Goal: Check status: Check status

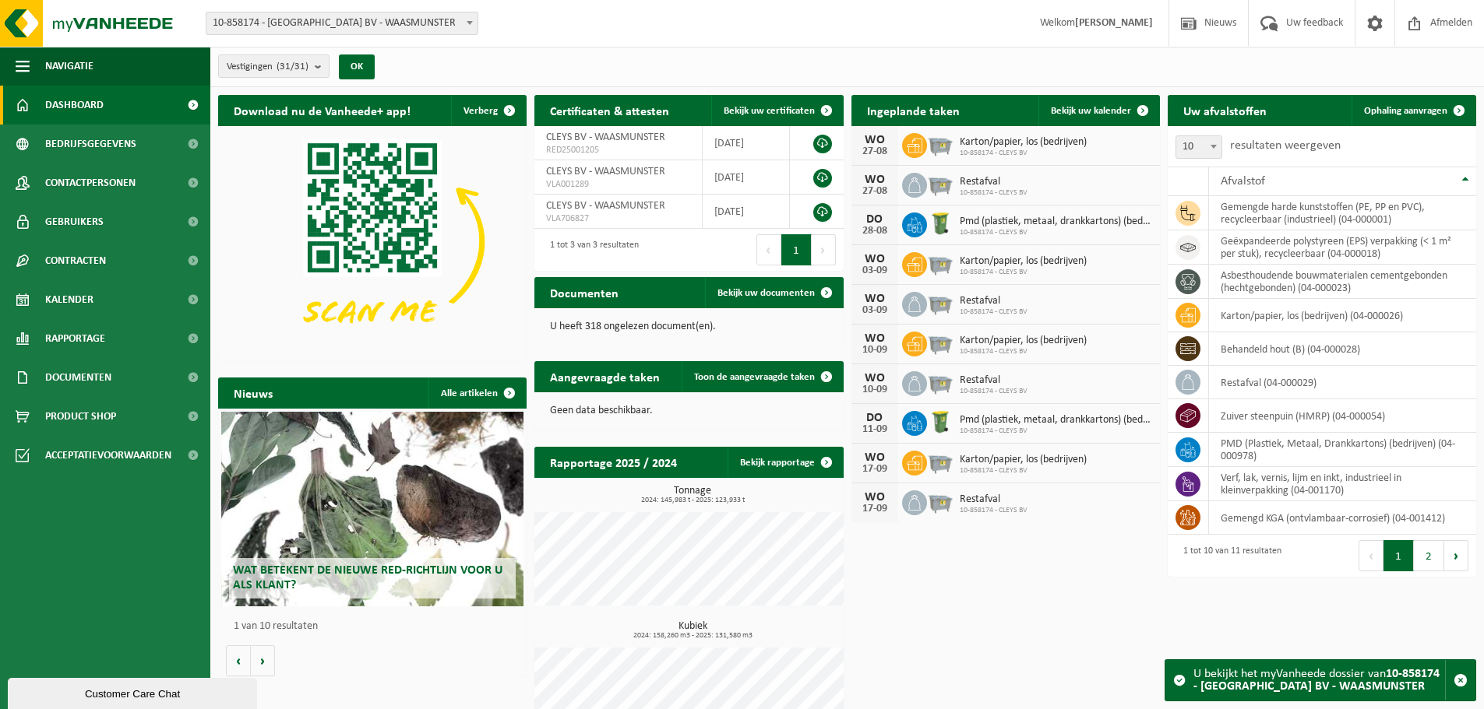
click at [471, 29] on span at bounding box center [470, 22] width 16 height 20
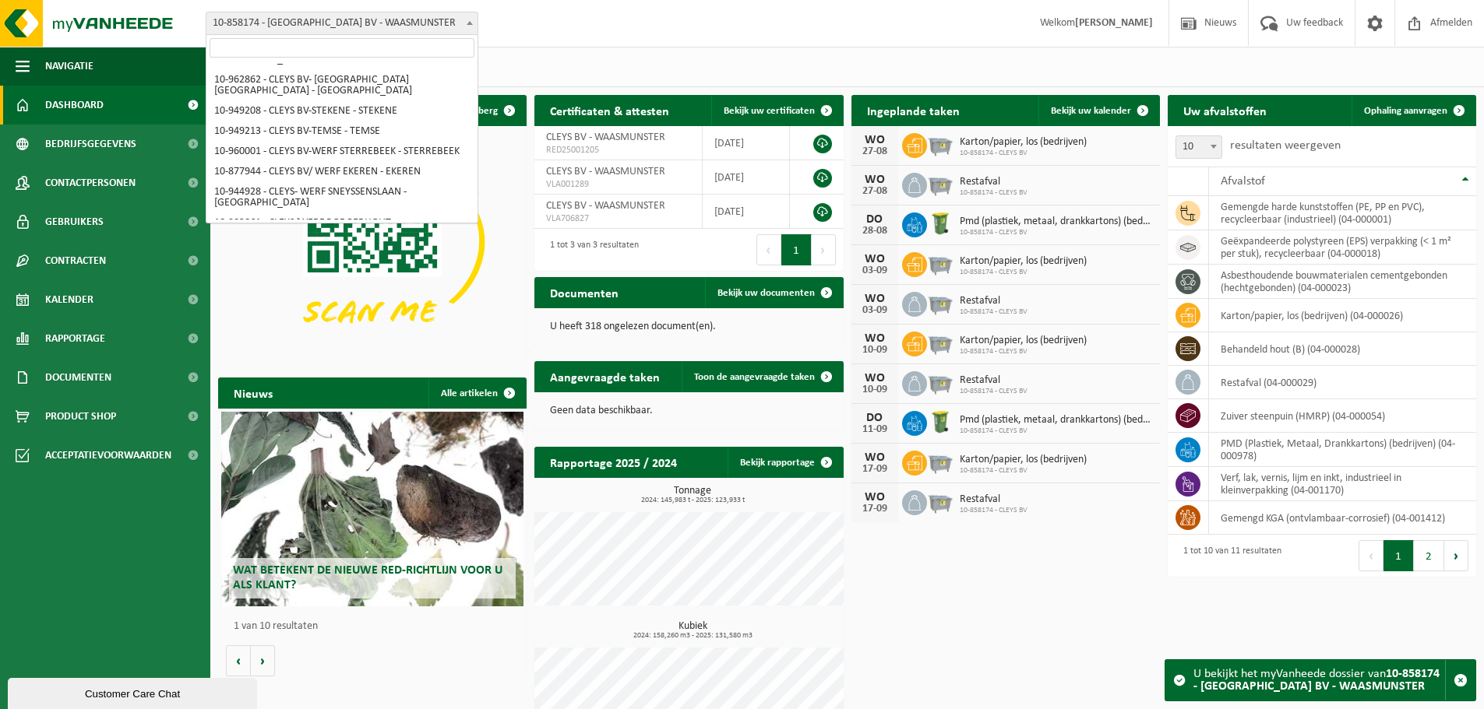
scroll to position [635, 0]
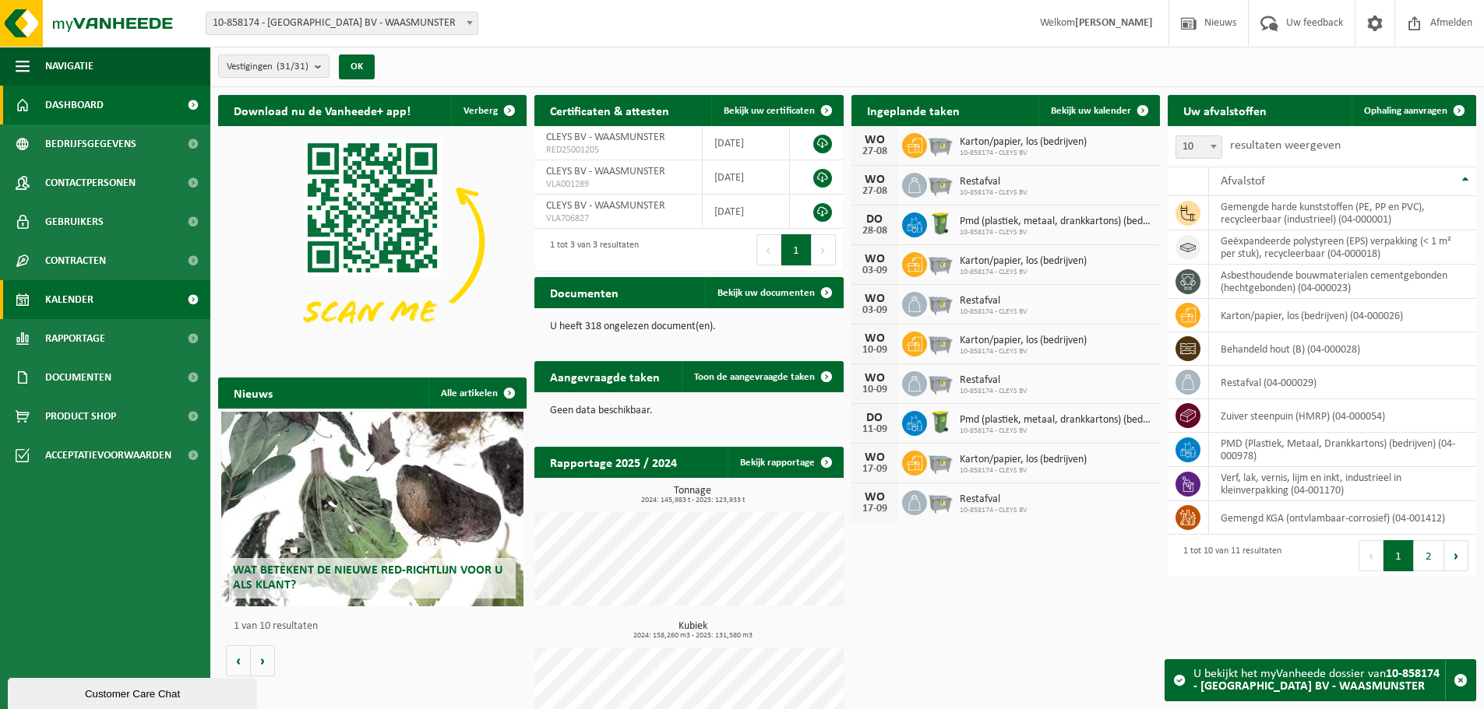
click at [86, 296] on span "Kalender" at bounding box center [69, 299] width 48 height 39
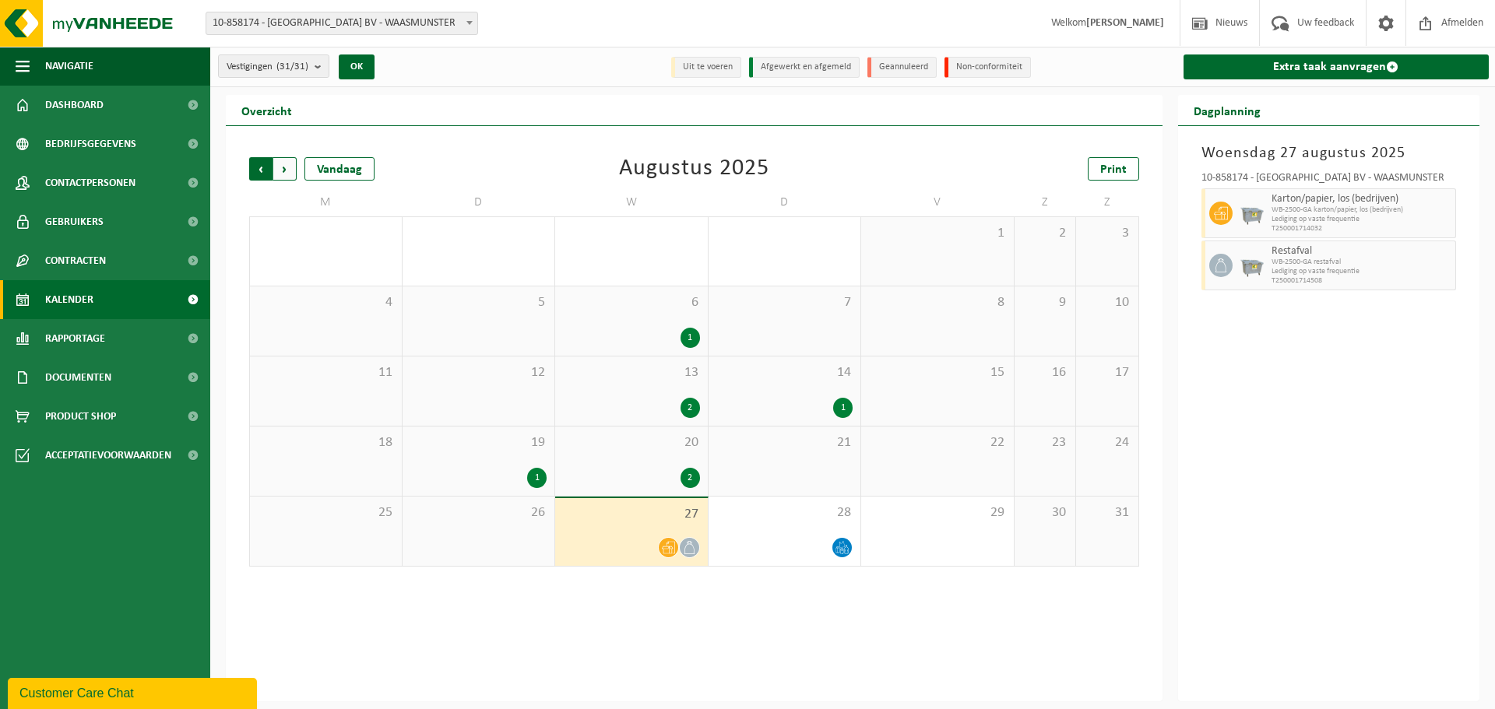
click at [294, 171] on span "Volgende" at bounding box center [284, 168] width 23 height 23
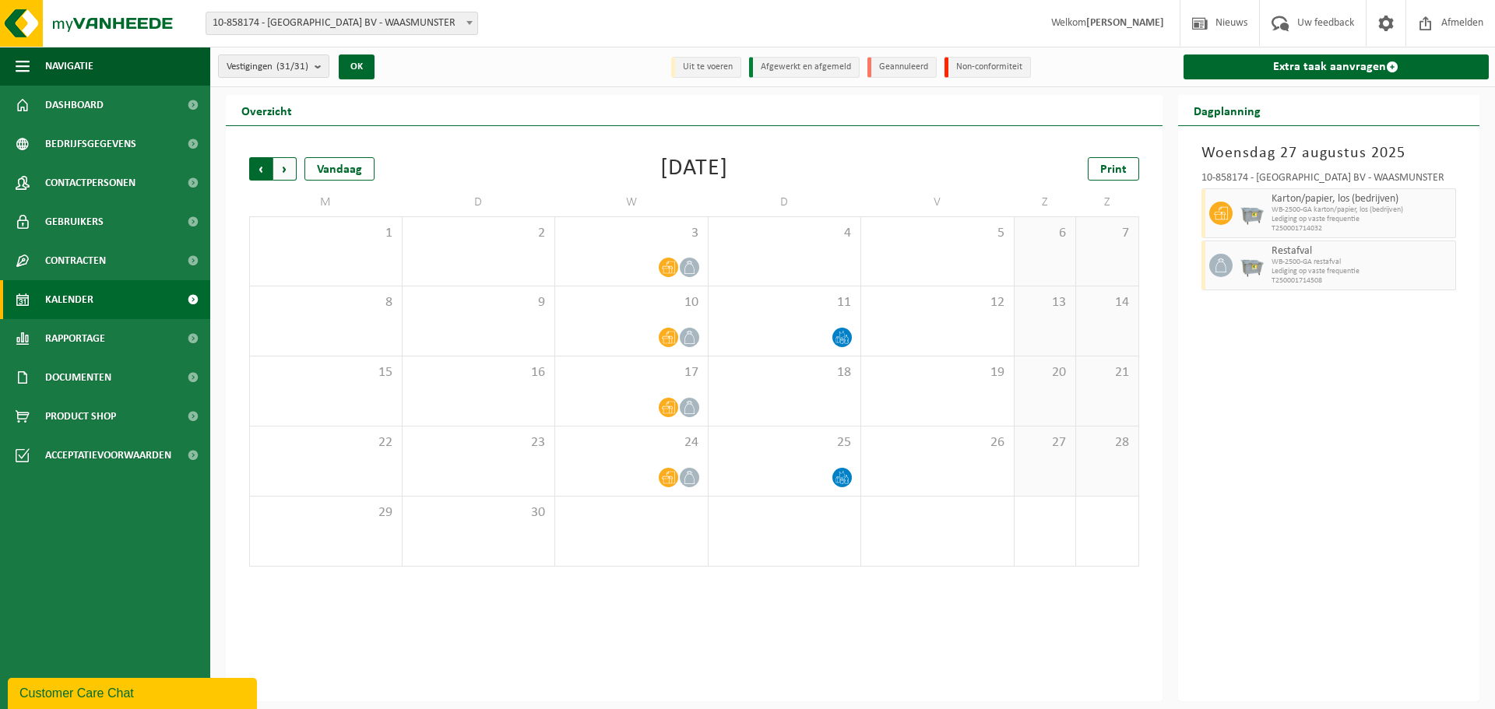
click at [288, 171] on span "Volgende" at bounding box center [284, 168] width 23 height 23
click at [252, 170] on span "Vorige" at bounding box center [260, 168] width 23 height 23
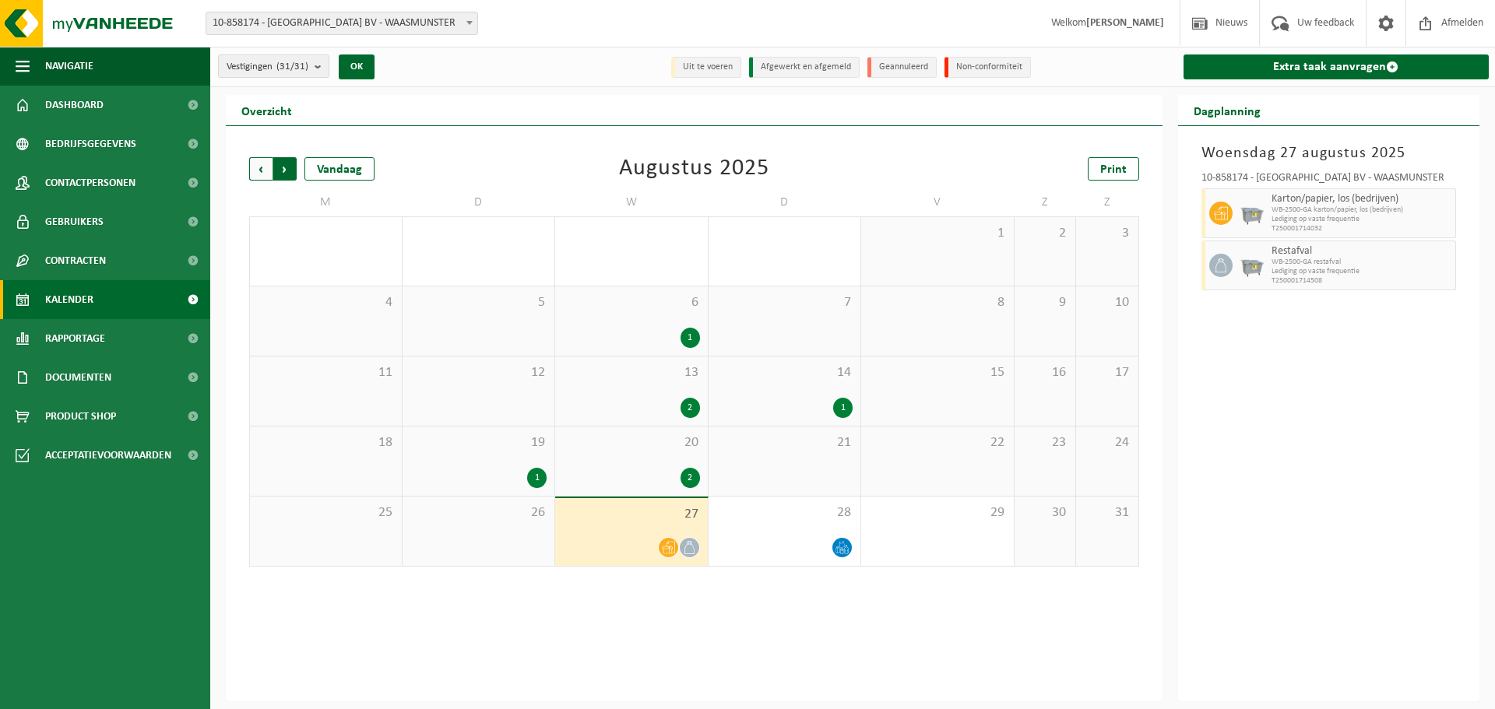
click at [262, 171] on span "Vorige" at bounding box center [260, 168] width 23 height 23
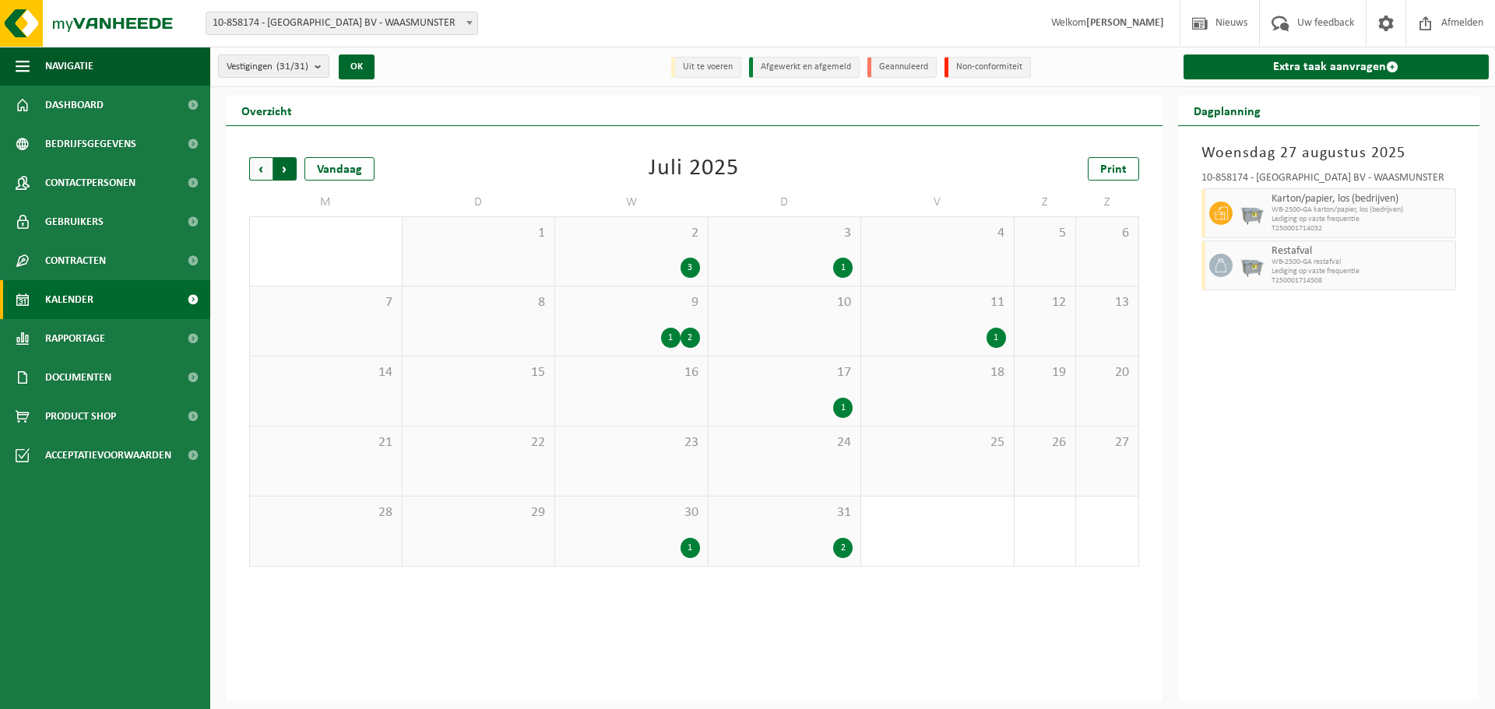
click at [260, 171] on span "Vorige" at bounding box center [260, 168] width 23 height 23
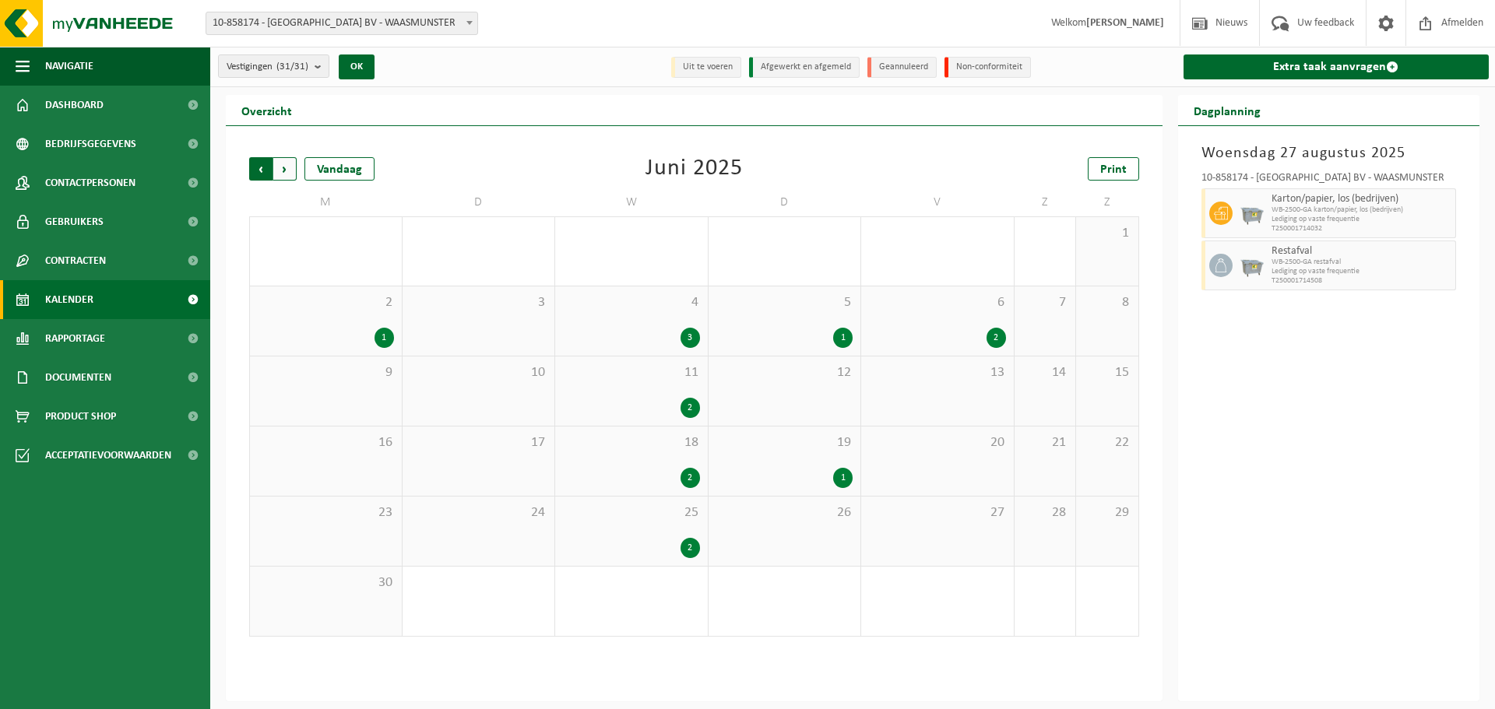
click at [283, 171] on span "Volgende" at bounding box center [284, 168] width 23 height 23
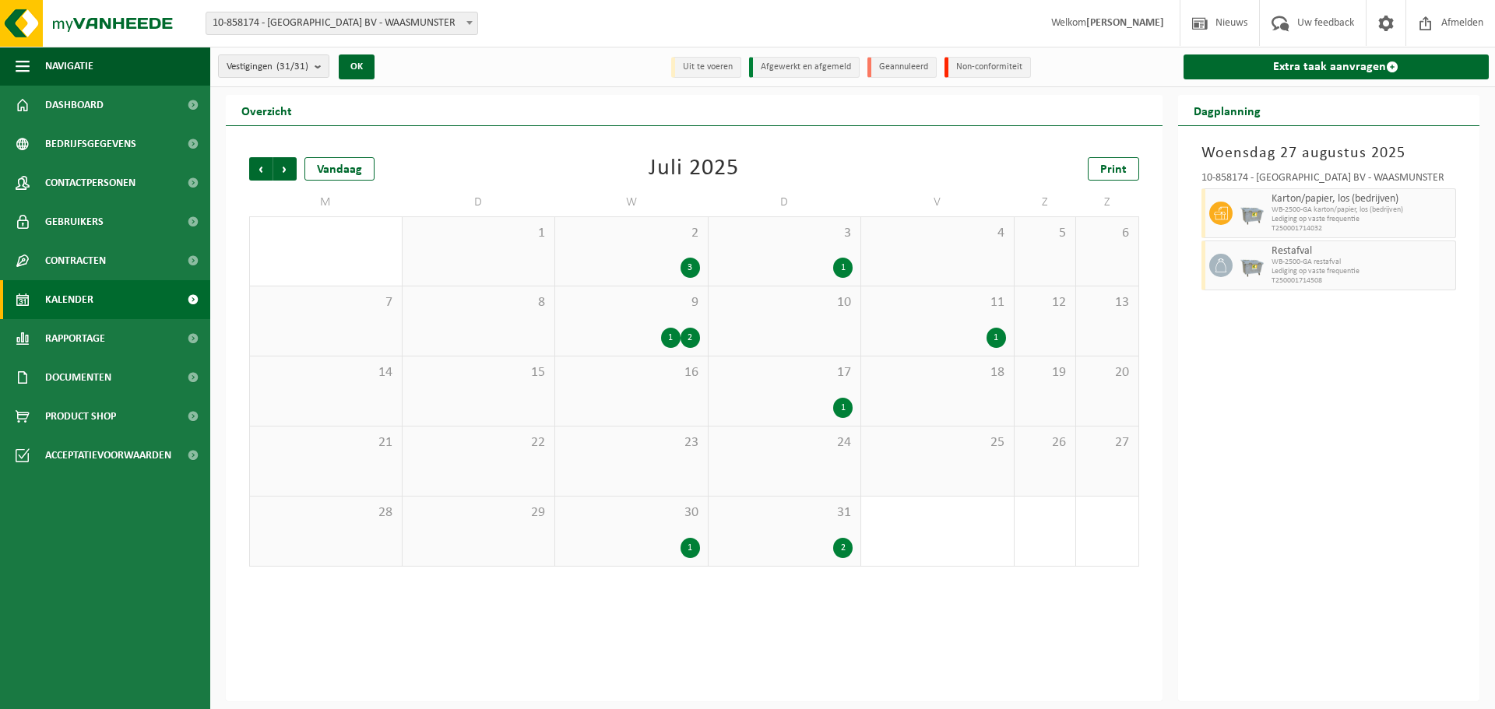
click at [639, 301] on span "9" at bounding box center [631, 302] width 137 height 17
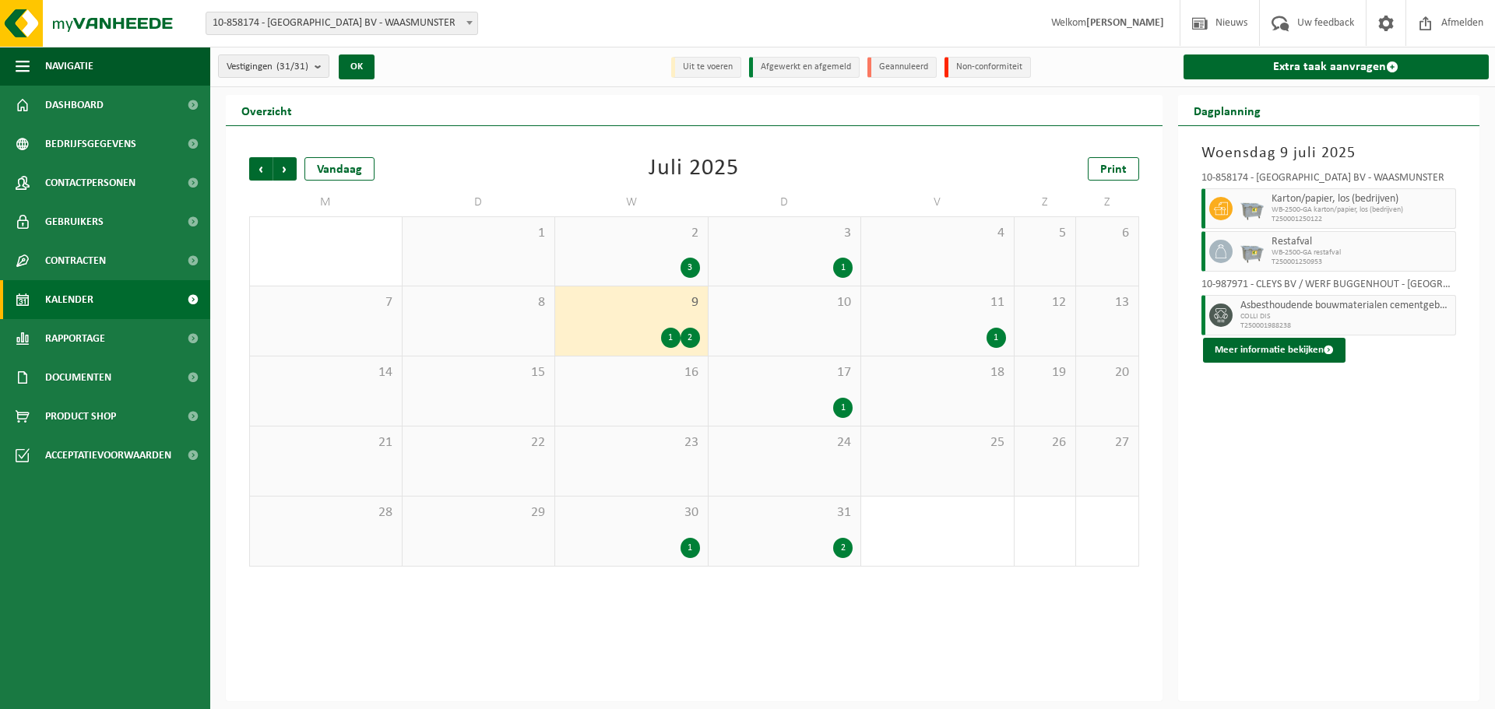
click at [691, 336] on div "2" at bounding box center [690, 338] width 19 height 20
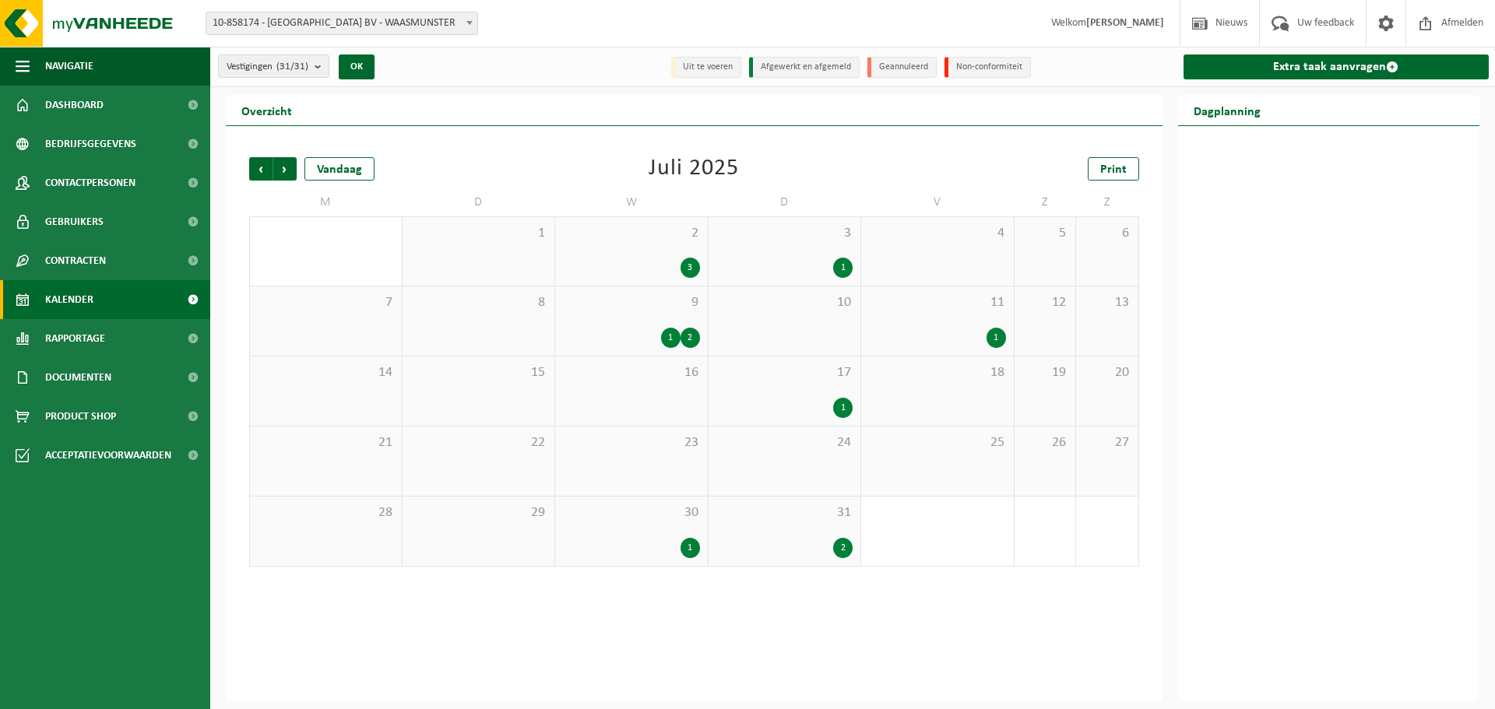
click at [691, 336] on div "2" at bounding box center [690, 338] width 19 height 20
click at [659, 337] on div "1 2" at bounding box center [631, 338] width 137 height 20
click at [590, 299] on span "9" at bounding box center [631, 302] width 137 height 17
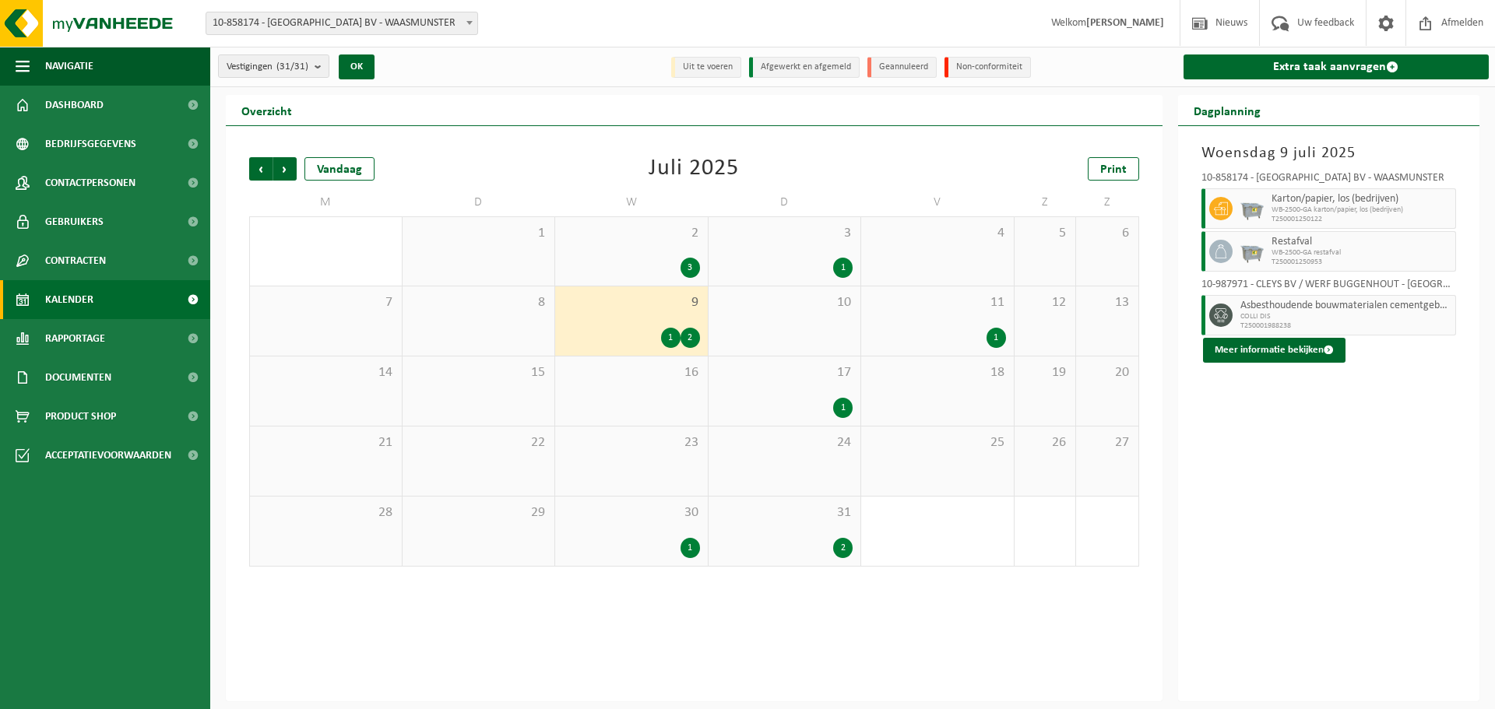
click at [1316, 306] on span "Asbesthoudende bouwmaterialen cementgebonden (hechtgebonden)" at bounding box center [1347, 306] width 212 height 12
click at [1307, 352] on button "Meer informatie bekijken" at bounding box center [1274, 350] width 143 height 25
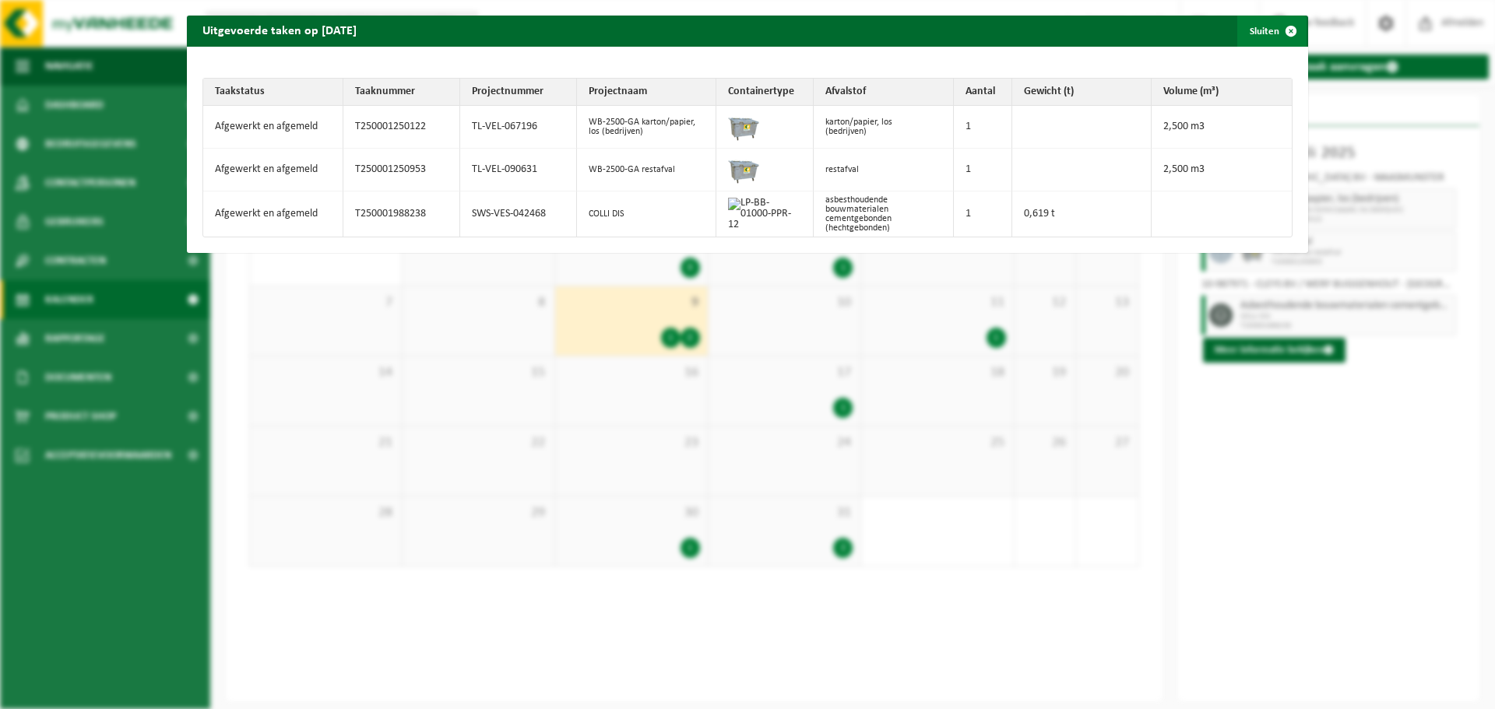
click at [1280, 29] on span "button" at bounding box center [1291, 31] width 31 height 31
